Goal: Task Accomplishment & Management: Use online tool/utility

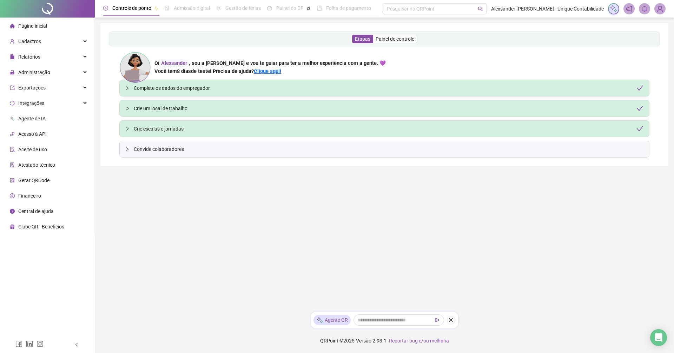
click at [393, 326] on div "Agente QR" at bounding box center [385, 320] width 148 height 17
click at [39, 104] on span "Integrações" at bounding box center [31, 103] width 26 height 6
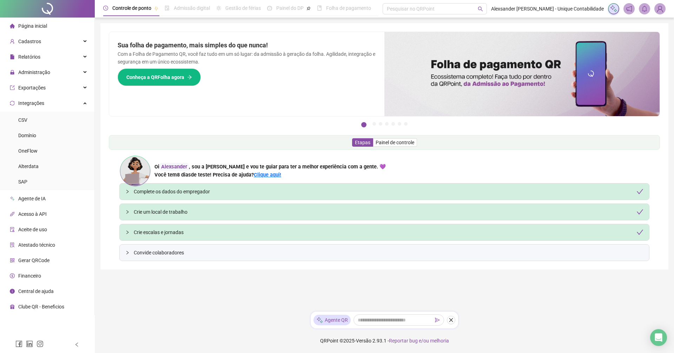
click at [199, 9] on span "Admissão digital" at bounding box center [192, 8] width 36 height 6
click at [40, 57] on span "Relatórios" at bounding box center [29, 57] width 22 height 6
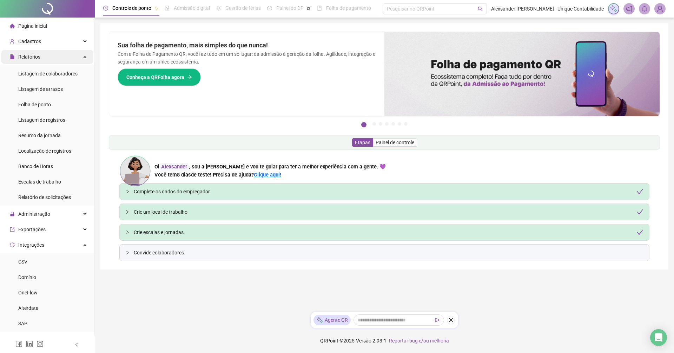
click at [40, 57] on span "Relatórios" at bounding box center [29, 57] width 22 height 6
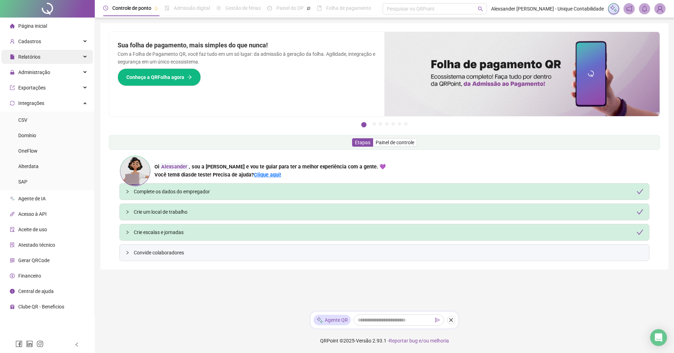
click at [51, 57] on div "Relatórios" at bounding box center [47, 57] width 92 height 14
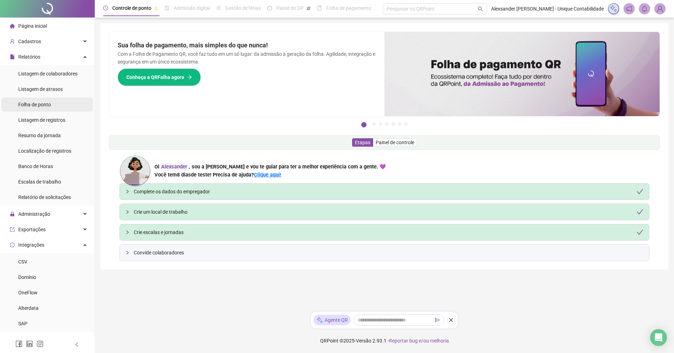
click at [54, 108] on li "Folha de ponto" at bounding box center [47, 105] width 92 height 14
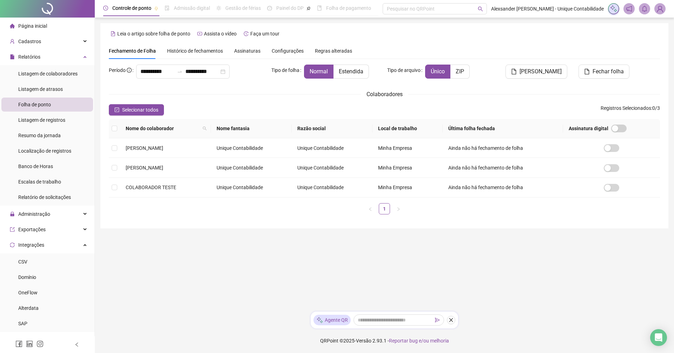
type input "**********"
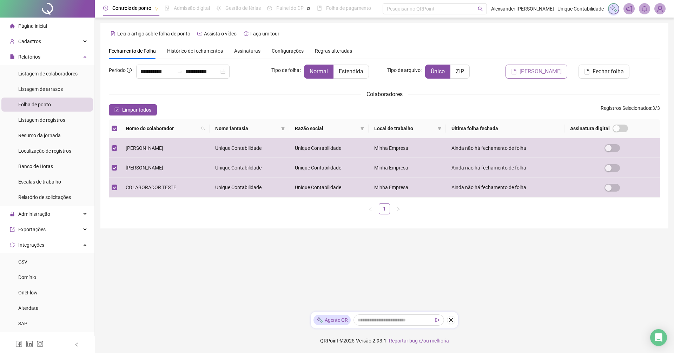
click at [548, 73] on span "[PERSON_NAME]" at bounding box center [541, 71] width 42 height 8
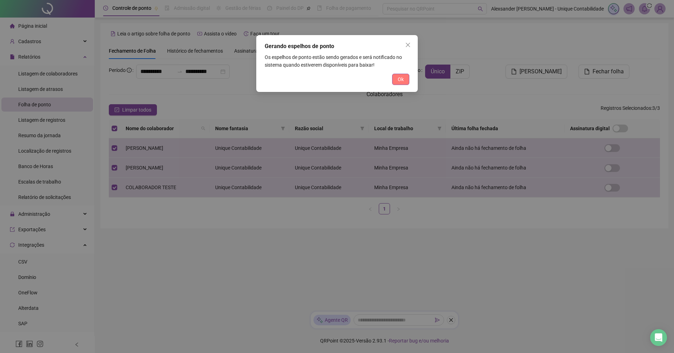
click at [405, 82] on button "Ok" at bounding box center [400, 79] width 17 height 11
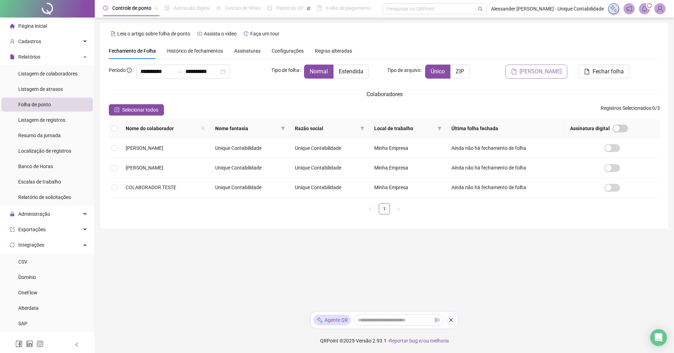
click at [549, 78] on button "[PERSON_NAME]" at bounding box center [537, 72] width 62 height 14
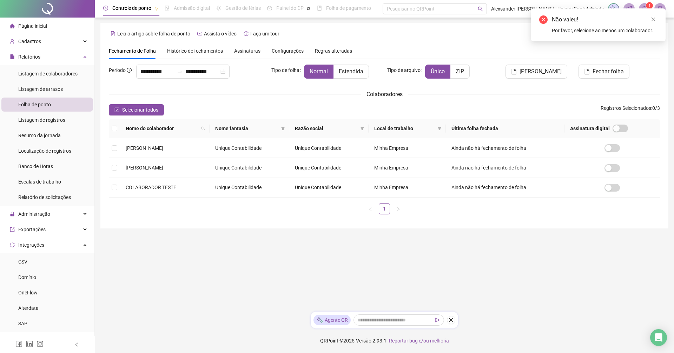
click at [557, 50] on div "Fechamento de Folha Histórico de fechamentos Assinaturas Configurações Regras a…" at bounding box center [385, 51] width 552 height 16
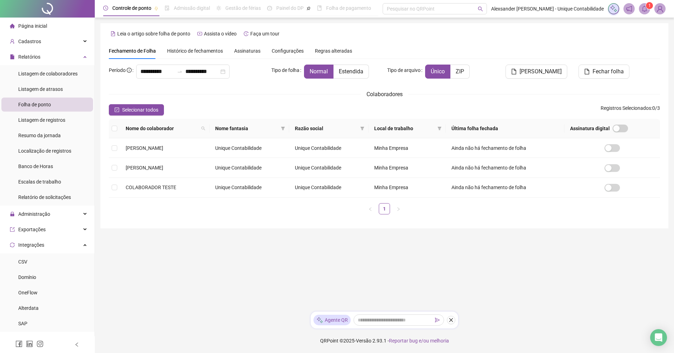
click at [647, 9] on icon "bell" at bounding box center [644, 9] width 5 height 6
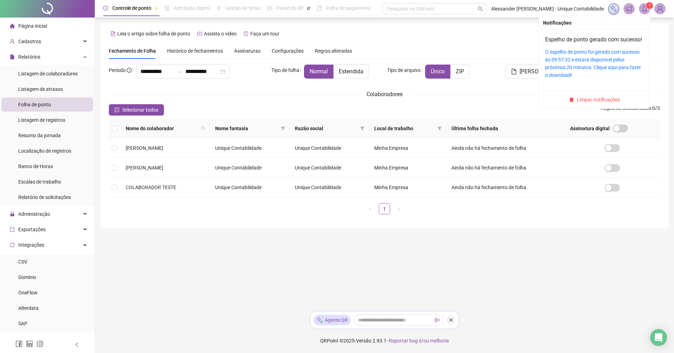
click at [611, 71] on div "O espelho de ponto foi gerado com sucesso às 09:57:32 e estará disponível pelos…" at bounding box center [595, 63] width 98 height 31
click at [644, 11] on icon "bell" at bounding box center [644, 9] width 5 height 6
click at [615, 78] on link "O espelho de ponto foi gerado com sucesso às 09:57:32 e estará disponível pelos…" at bounding box center [594, 63] width 96 height 29
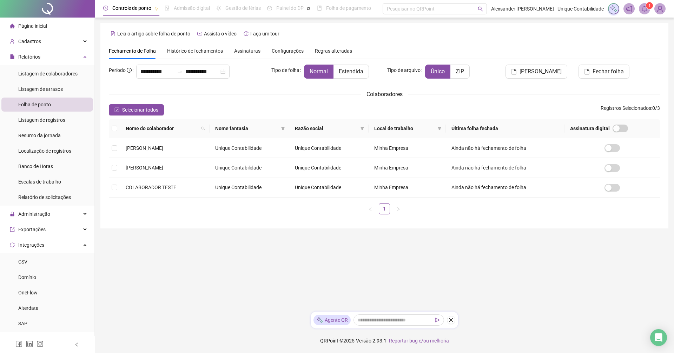
drag, startPoint x: 248, startPoint y: 51, endPoint x: 278, endPoint y: 57, distance: 30.4
click at [248, 51] on span "Assinaturas" at bounding box center [247, 50] width 26 height 5
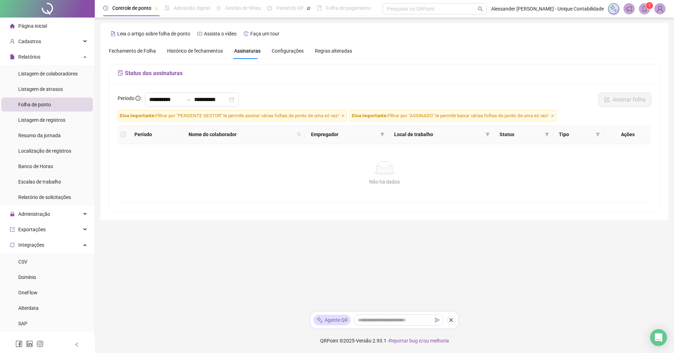
click at [281, 55] on div "Configurações" at bounding box center [288, 51] width 32 height 16
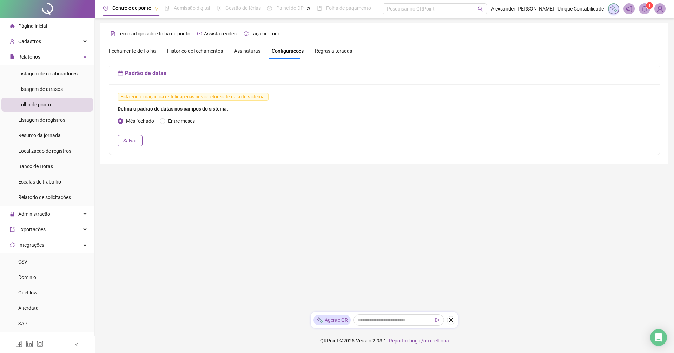
click at [135, 52] on span "Fechamento de Folha" at bounding box center [132, 51] width 47 height 6
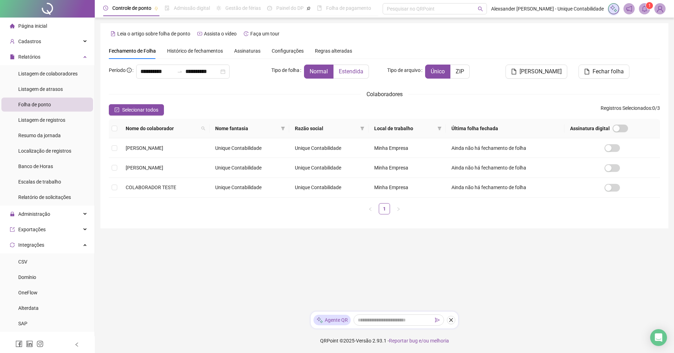
click at [363, 69] on span "Estendida" at bounding box center [351, 71] width 25 height 7
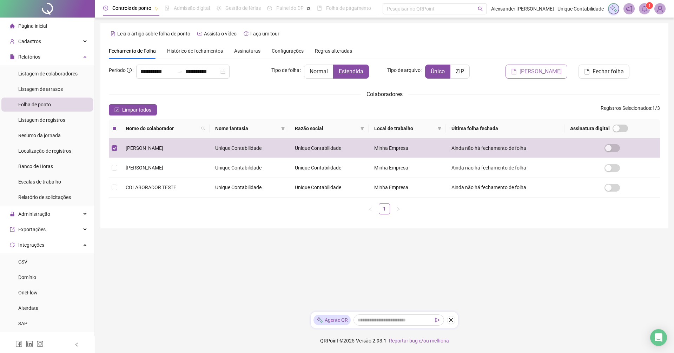
click at [529, 77] on button "[PERSON_NAME]" at bounding box center [537, 72] width 62 height 14
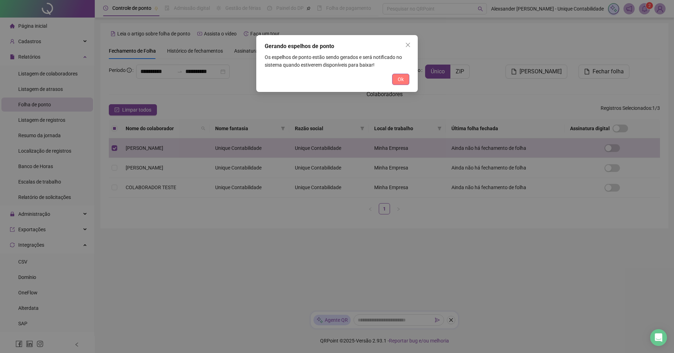
click at [403, 75] on button "Ok" at bounding box center [400, 79] width 17 height 11
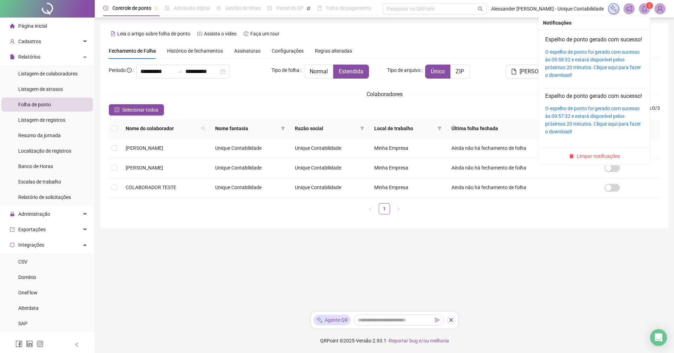
click at [647, 4] on sup "2" at bounding box center [649, 5] width 7 height 7
click at [563, 72] on link "O espelho de ponto foi gerado com sucesso às 09:58:32 e estará disponível pelos…" at bounding box center [594, 63] width 96 height 29
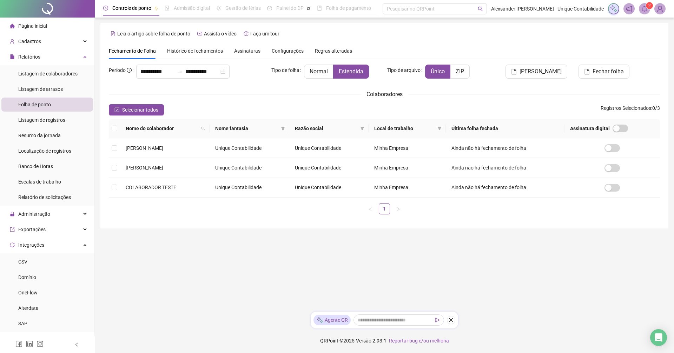
click at [320, 55] on div "Regras alteradas" at bounding box center [333, 51] width 37 height 16
click at [325, 49] on span "Regras alteradas" at bounding box center [333, 50] width 37 height 5
click at [274, 49] on span "Configurações" at bounding box center [288, 50] width 32 height 5
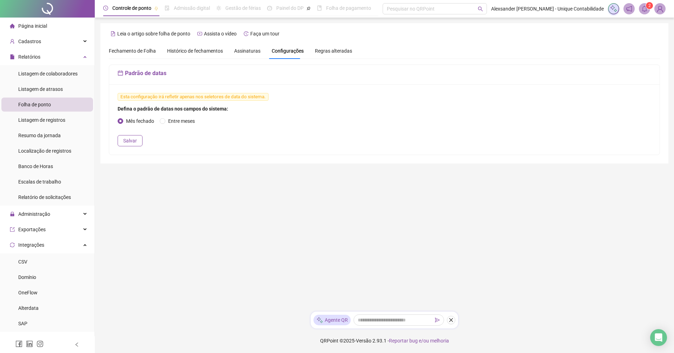
click at [253, 45] on div "Assinaturas" at bounding box center [247, 51] width 26 height 16
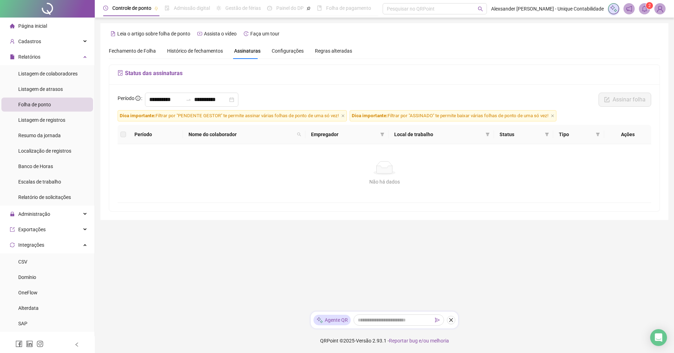
click at [226, 45] on div "Fechamento de Folha Histórico de fechamentos Assinaturas Configurações Regras a…" at bounding box center [230, 51] width 243 height 16
drag, startPoint x: 169, startPoint y: 52, endPoint x: 137, endPoint y: 52, distance: 32.3
click at [168, 52] on span "Histórico de fechamentos" at bounding box center [195, 51] width 56 height 6
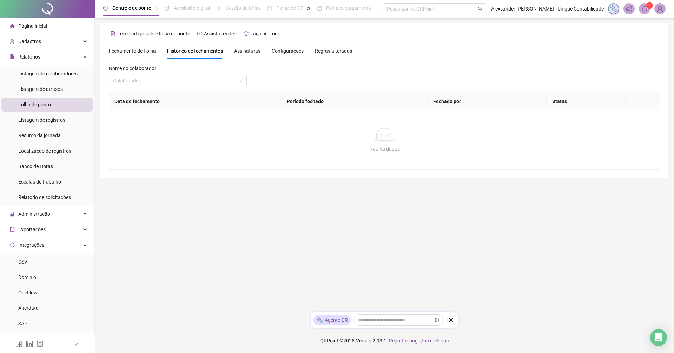
click at [137, 52] on span "Fechamento de Folha" at bounding box center [132, 51] width 47 height 6
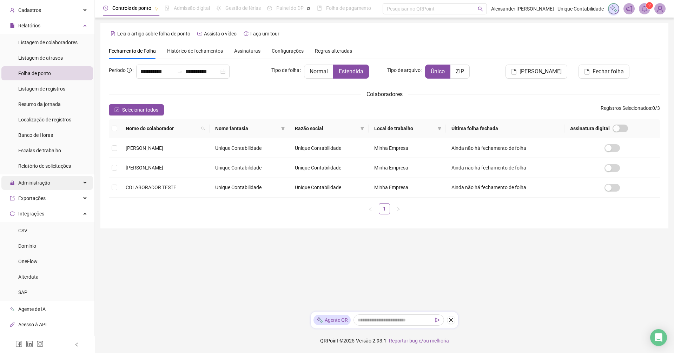
scroll to position [104, 0]
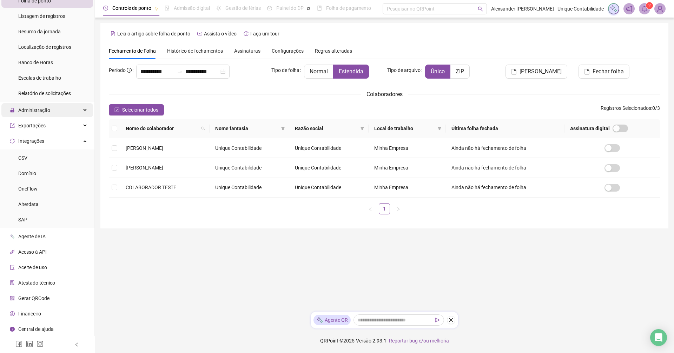
click at [49, 110] on span "Administração" at bounding box center [34, 110] width 32 height 6
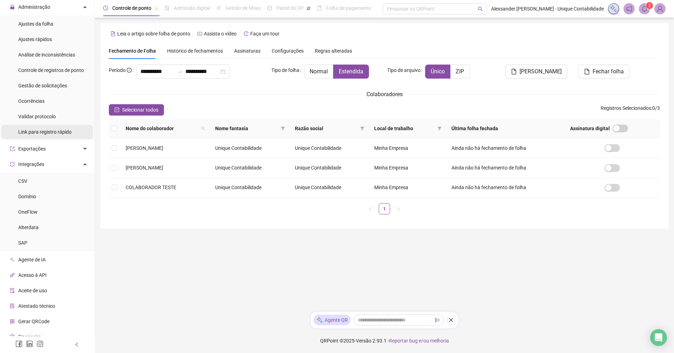
scroll to position [209, 0]
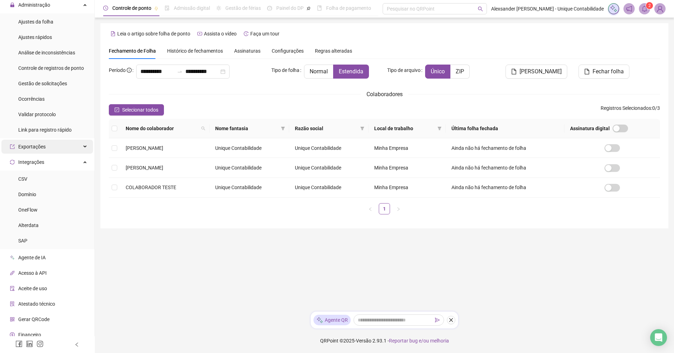
click at [46, 141] on div "Exportações" at bounding box center [47, 147] width 92 height 14
click at [46, 143] on div "Exportações" at bounding box center [47, 147] width 92 height 14
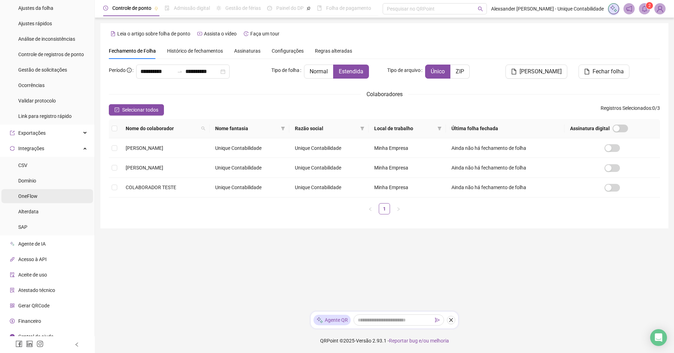
scroll to position [230, 0]
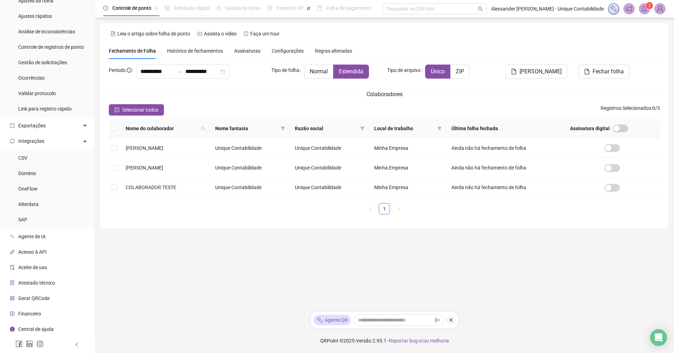
click at [47, 280] on span "Atestado técnico" at bounding box center [36, 283] width 37 height 6
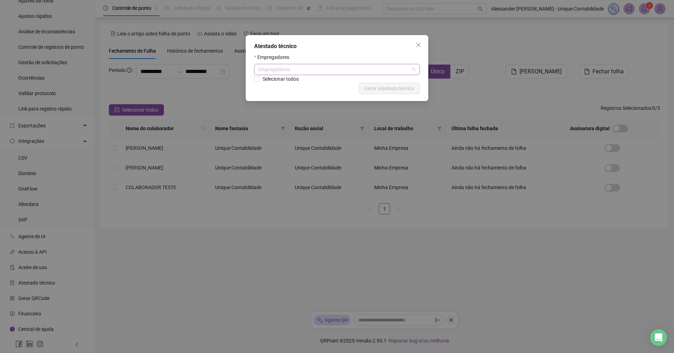
click at [332, 67] on div "Empregadores" at bounding box center [337, 69] width 166 height 11
click at [315, 85] on div "Unique Contabilidade" at bounding box center [337, 84] width 155 height 8
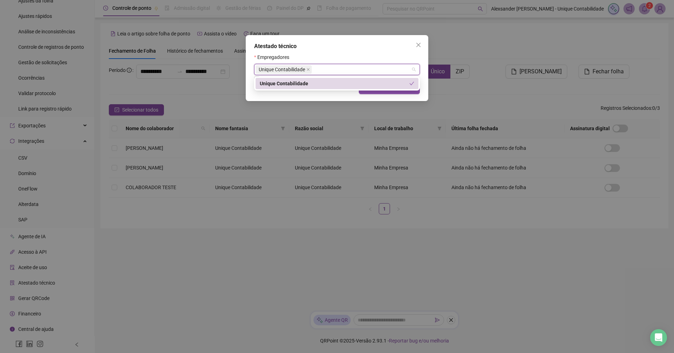
click at [391, 98] on div "Atestado técnico Empregadores Unique Contabilidade Selecionar todos Cancelar Ge…" at bounding box center [337, 68] width 183 height 66
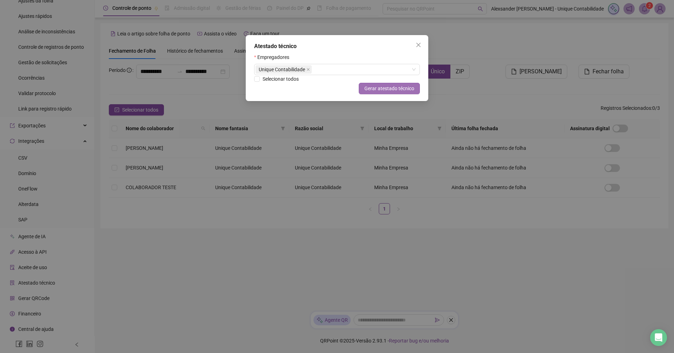
click at [385, 93] on button "Gerar atestado técnico" at bounding box center [389, 88] width 61 height 11
drag, startPoint x: 416, startPoint y: 44, endPoint x: 396, endPoint y: 72, distance: 34.4
click at [416, 44] on icon "close" at bounding box center [419, 45] width 6 height 6
